Goal: Task Accomplishment & Management: Use online tool/utility

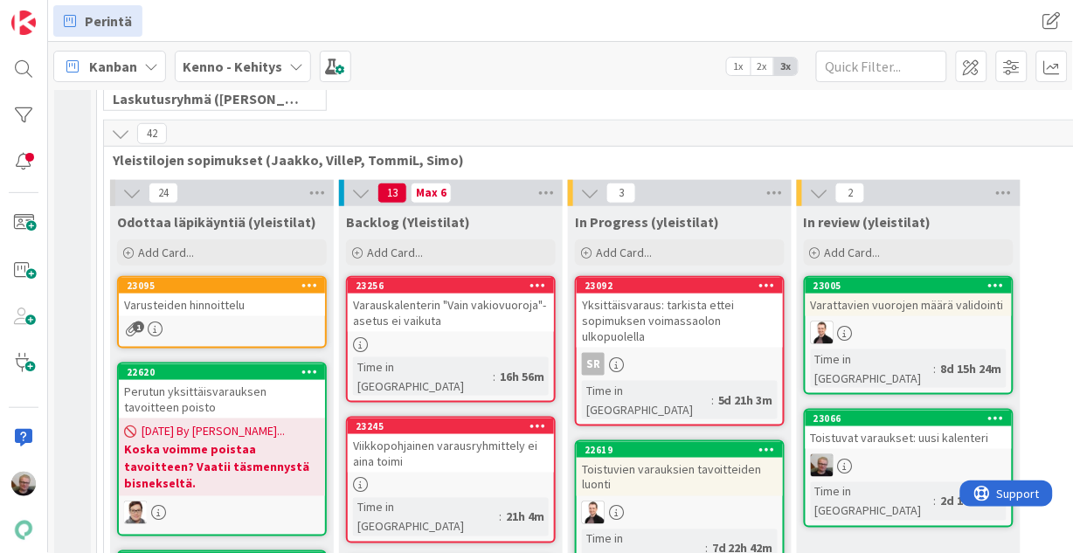
scroll to position [350, 0]
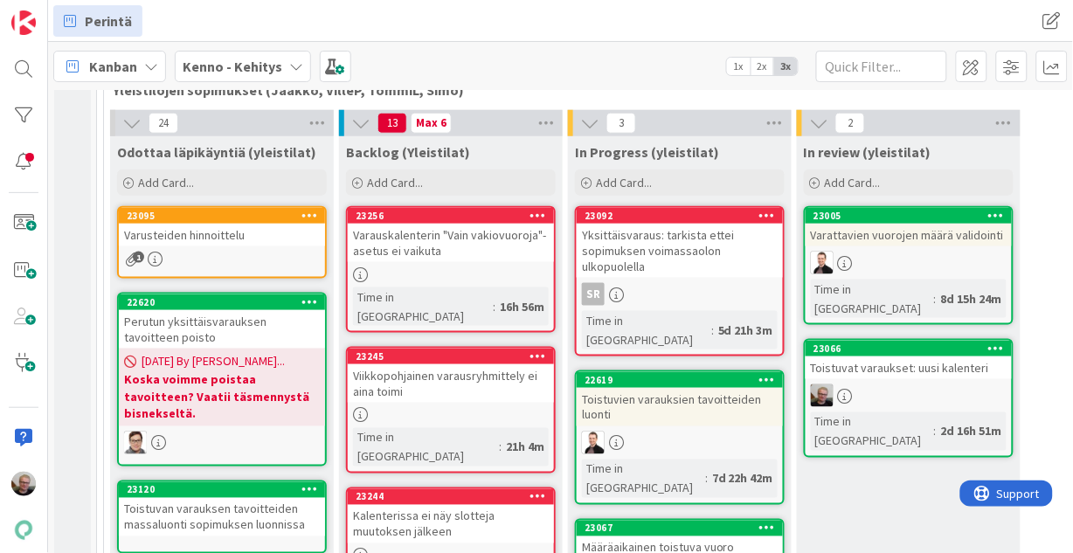
click at [997, 342] on icon at bounding box center [997, 348] width 17 height 12
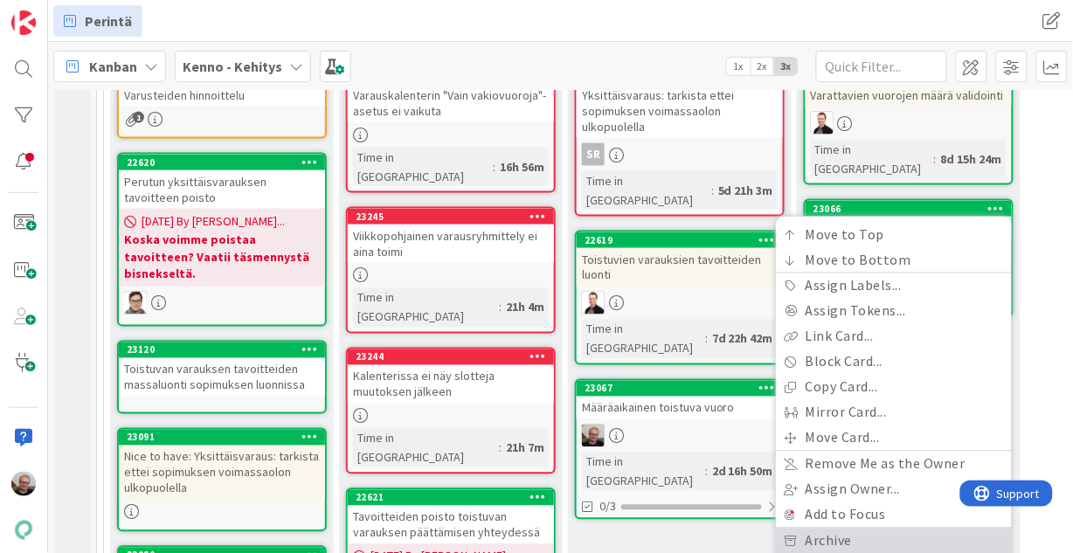
scroll to position [629, 0]
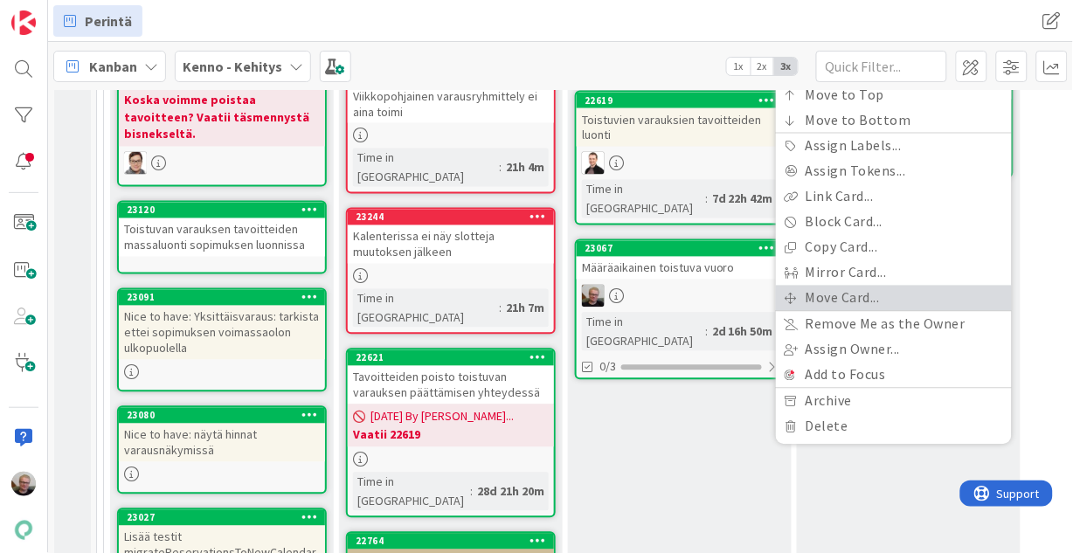
click at [862, 286] on link "Move Card..." at bounding box center [894, 298] width 236 height 25
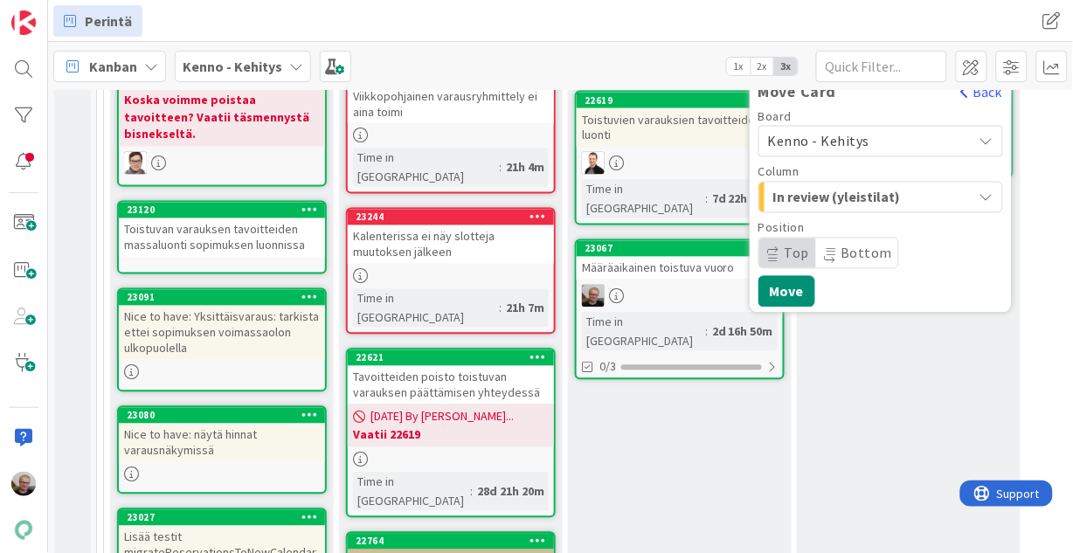
click at [893, 186] on span "In review (yleistilat)" at bounding box center [839, 197] width 131 height 23
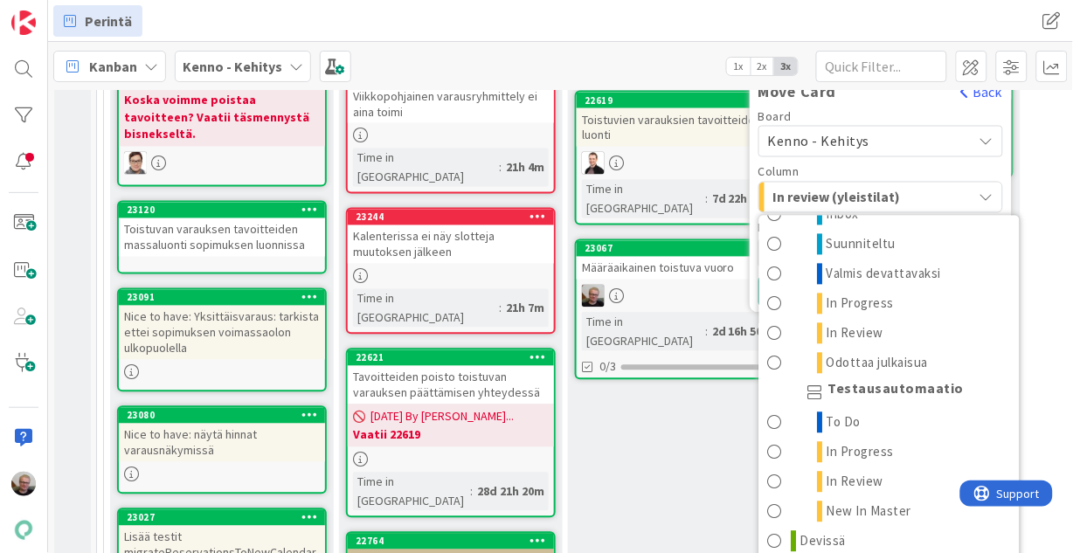
scroll to position [2154, 0]
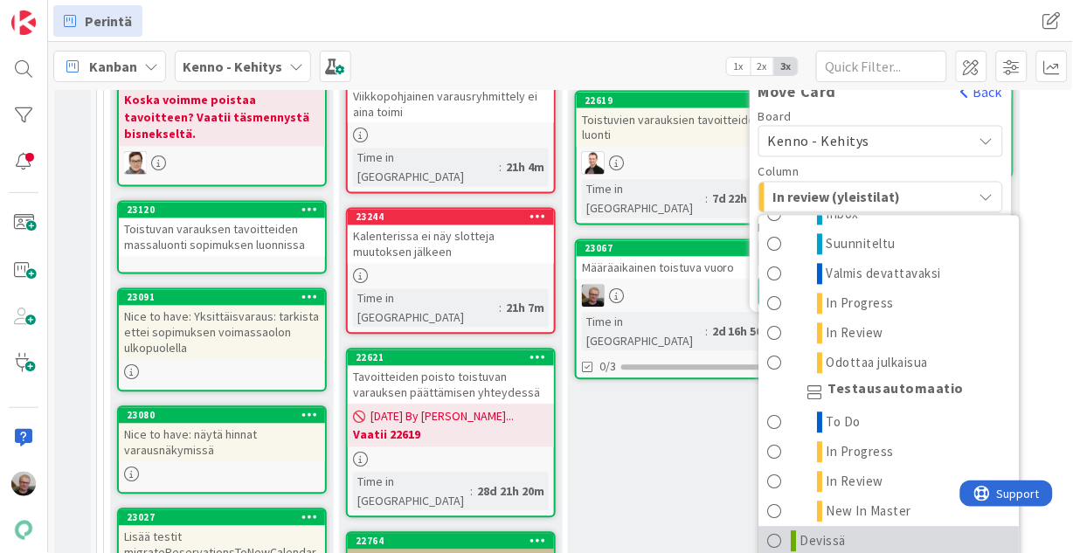
click at [850, 527] on link "Devissä" at bounding box center [890, 542] width 260 height 30
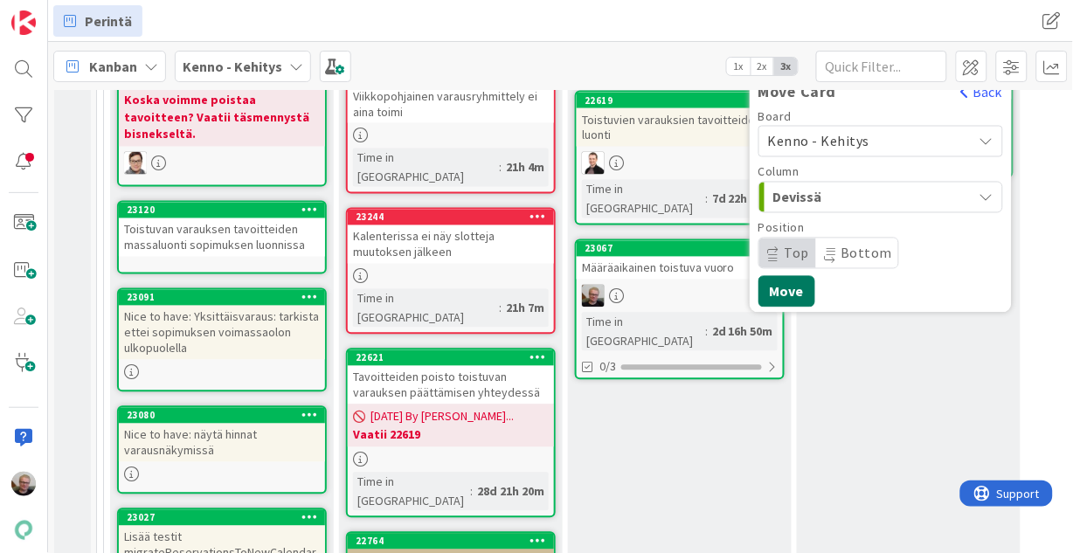
click at [799, 276] on button "Move" at bounding box center [787, 291] width 57 height 31
